Goal: Task Accomplishment & Management: Complete application form

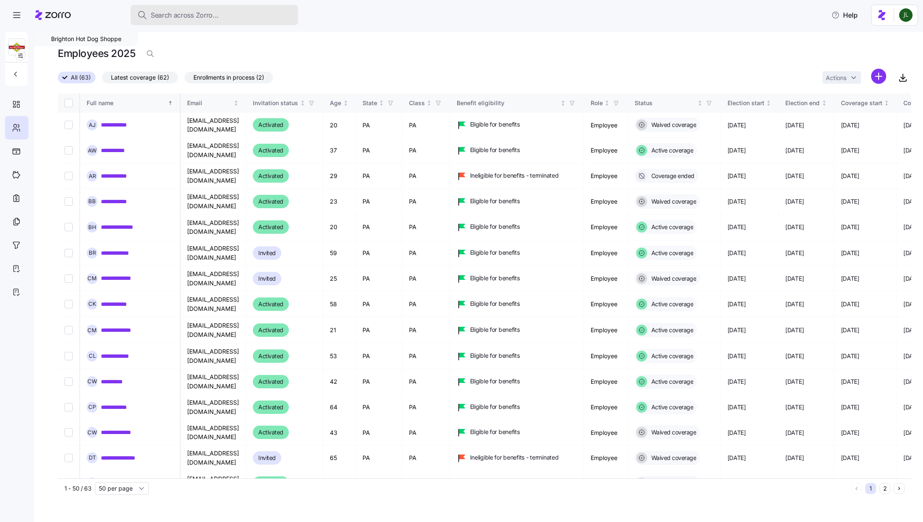
scroll to position [412, 1760]
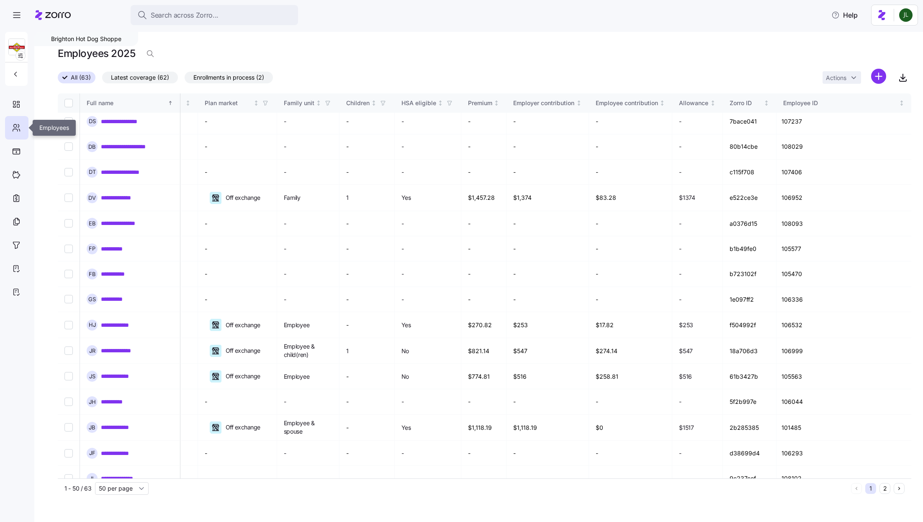
click at [7, 127] on div at bounding box center [16, 127] width 23 height 23
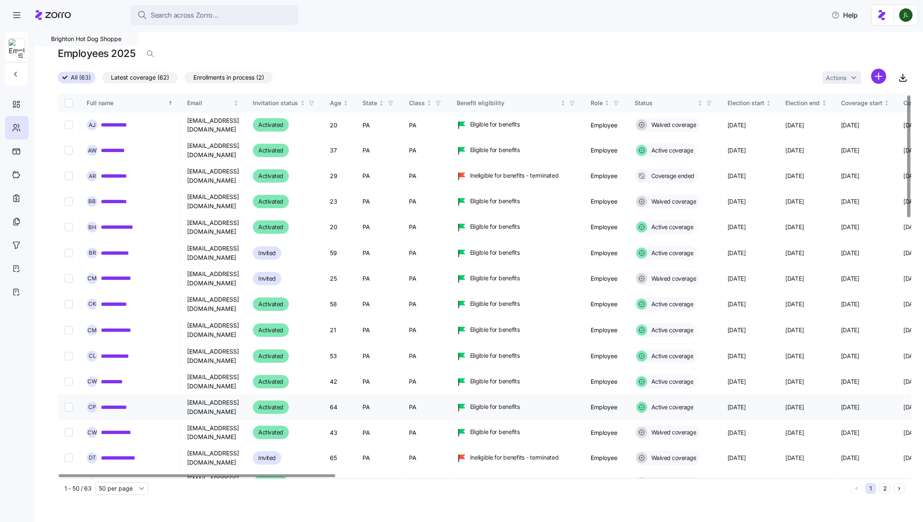
scroll to position [4, 0]
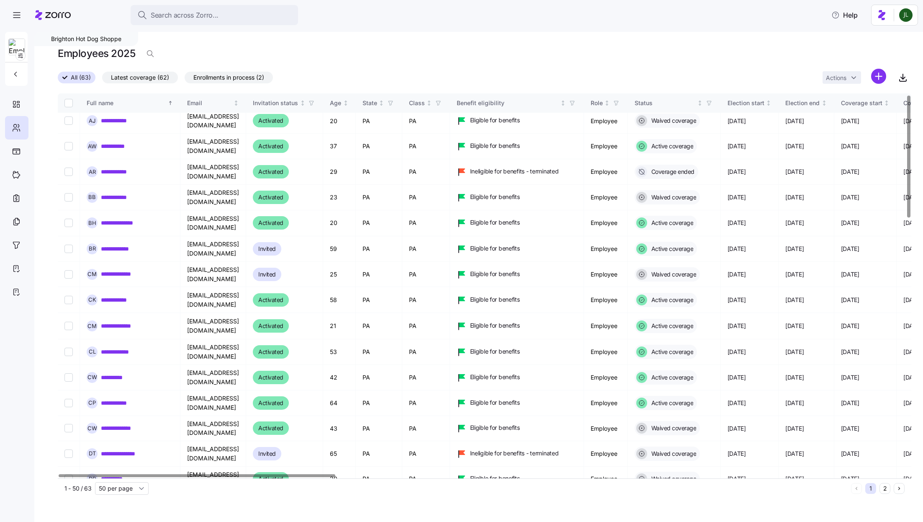
click at [46, 13] on icon at bounding box center [58, 15] width 26 height 6
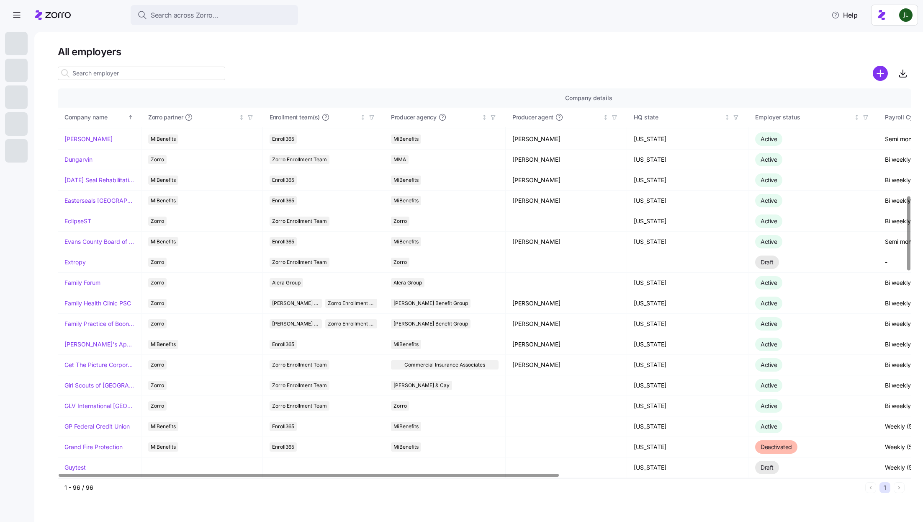
scroll to position [557, 0]
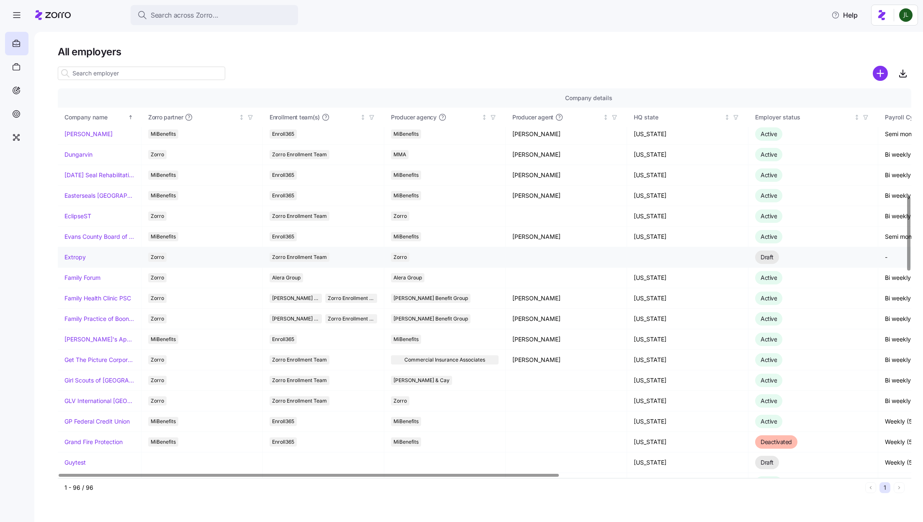
click at [80, 253] on link "Extropy" at bounding box center [74, 257] width 21 height 8
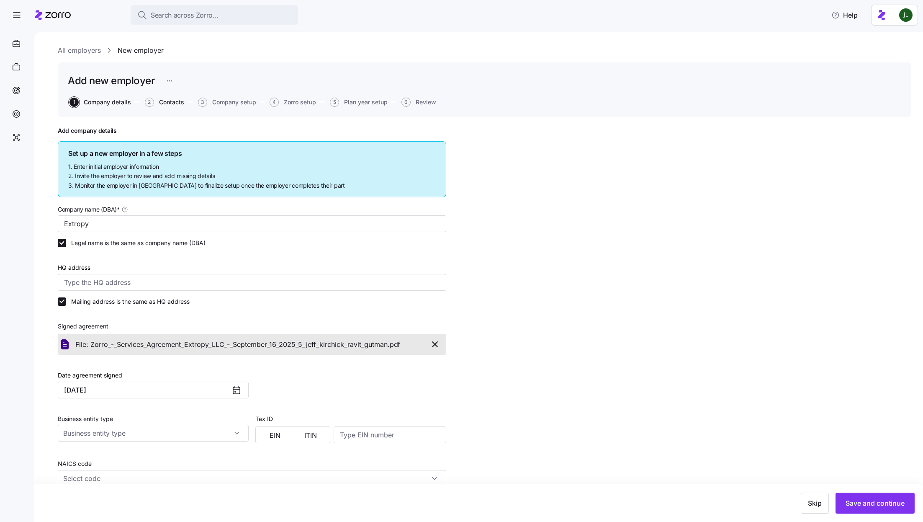
click at [171, 102] on span "Contacts" at bounding box center [171, 102] width 25 height 6
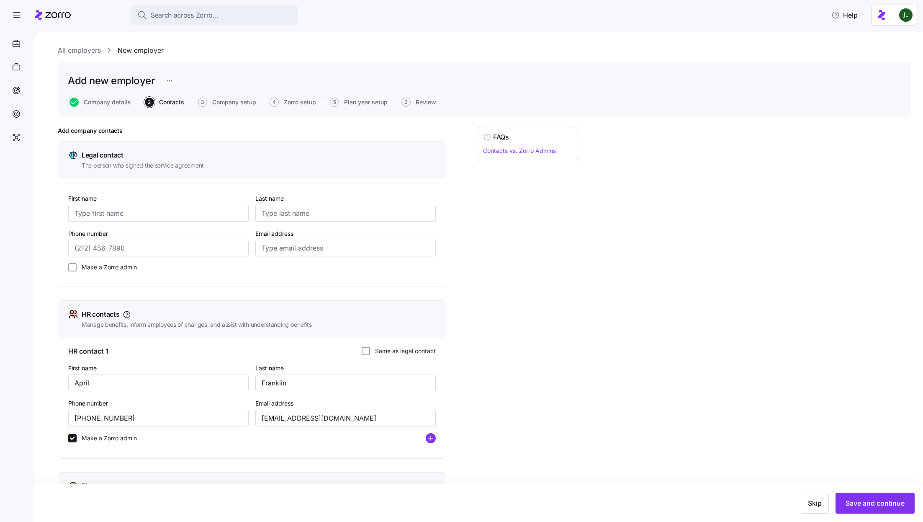
scroll to position [161, 0]
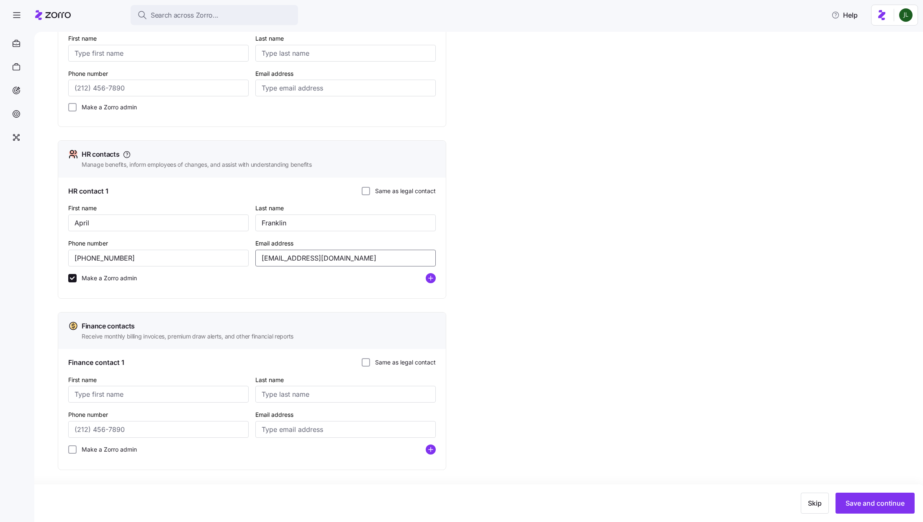
drag, startPoint x: 346, startPoint y: 257, endPoint x: 178, endPoint y: 248, distance: 168.6
click at [178, 248] on div "First name April Last name [PERSON_NAME] Phone number [PHONE_NUMBER] Email addr…" at bounding box center [252, 245] width 374 height 93
